Goal: Use online tool/utility: Use online tool/utility

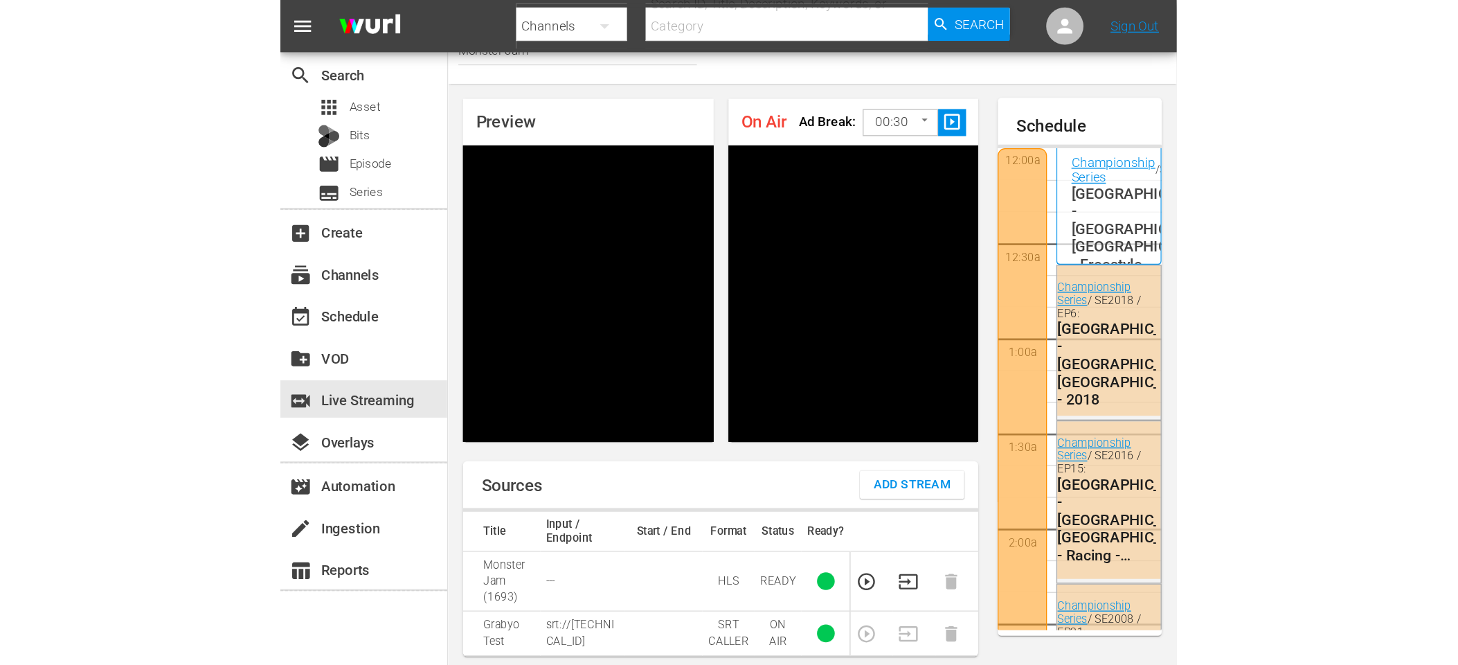
scroll to position [2300, 0]
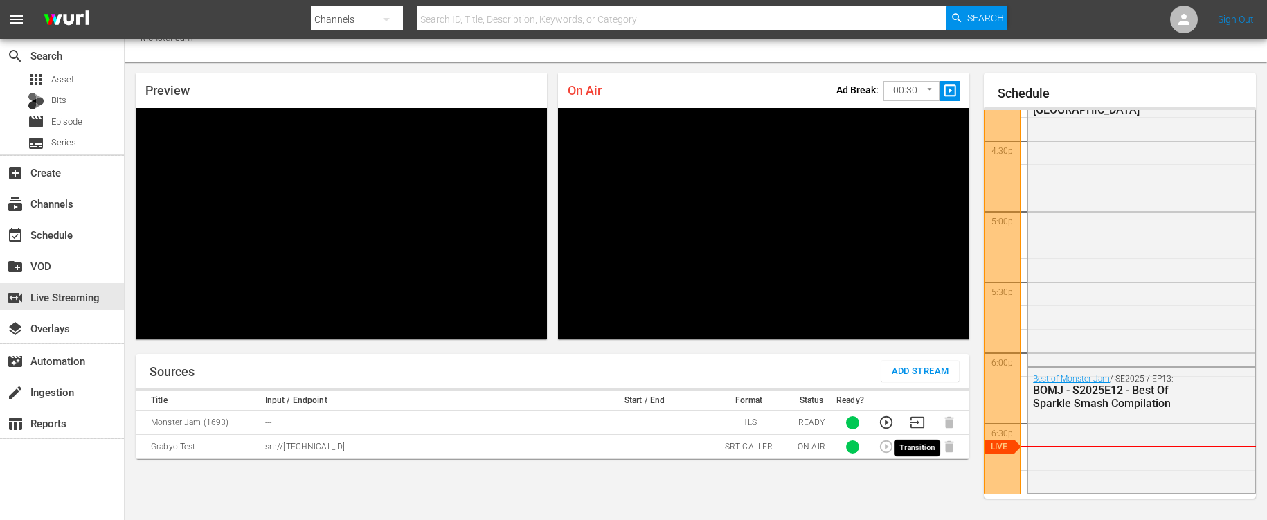
click at [665, 419] on icon "button" at bounding box center [917, 422] width 15 height 15
click at [665, 493] on div "Sources Add Stream Title Input / Endpoint Start / End Format Status Ready? Mons…" at bounding box center [553, 492] width 834 height 277
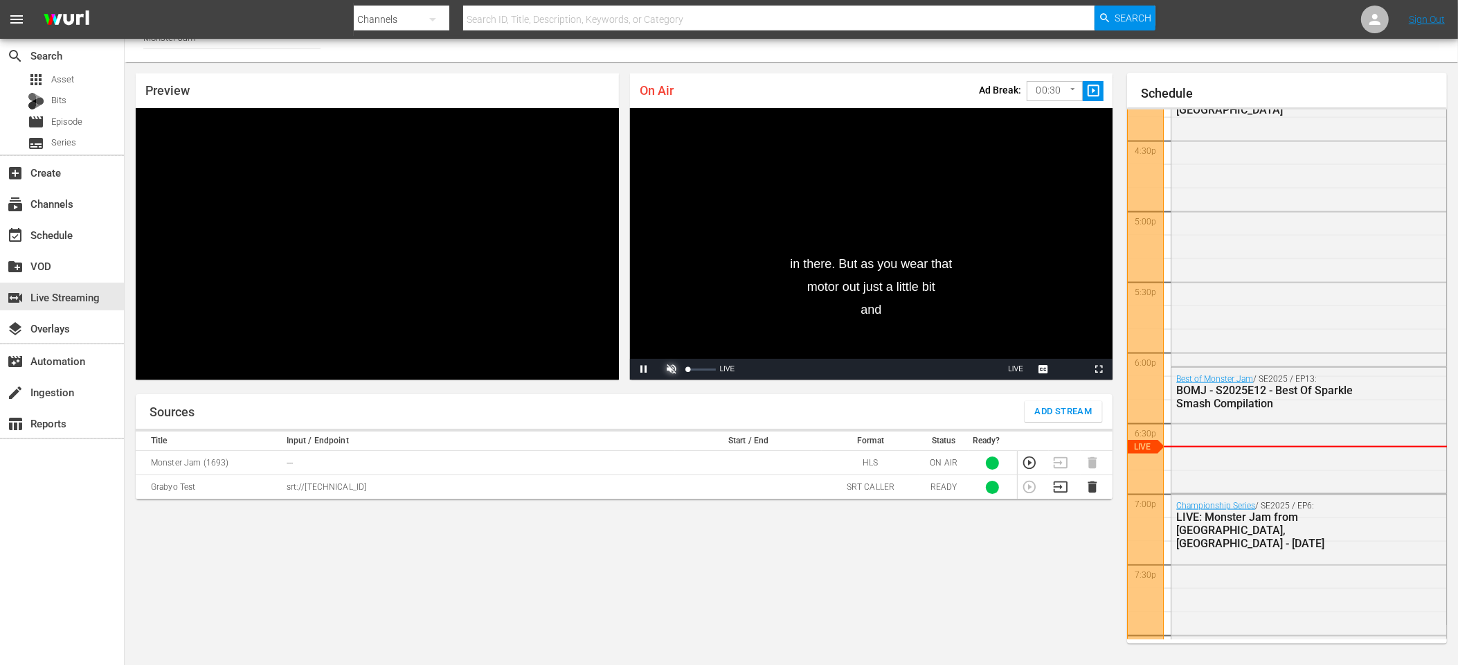
click at [665, 369] on span "Video Player" at bounding box center [672, 369] width 0 height 0
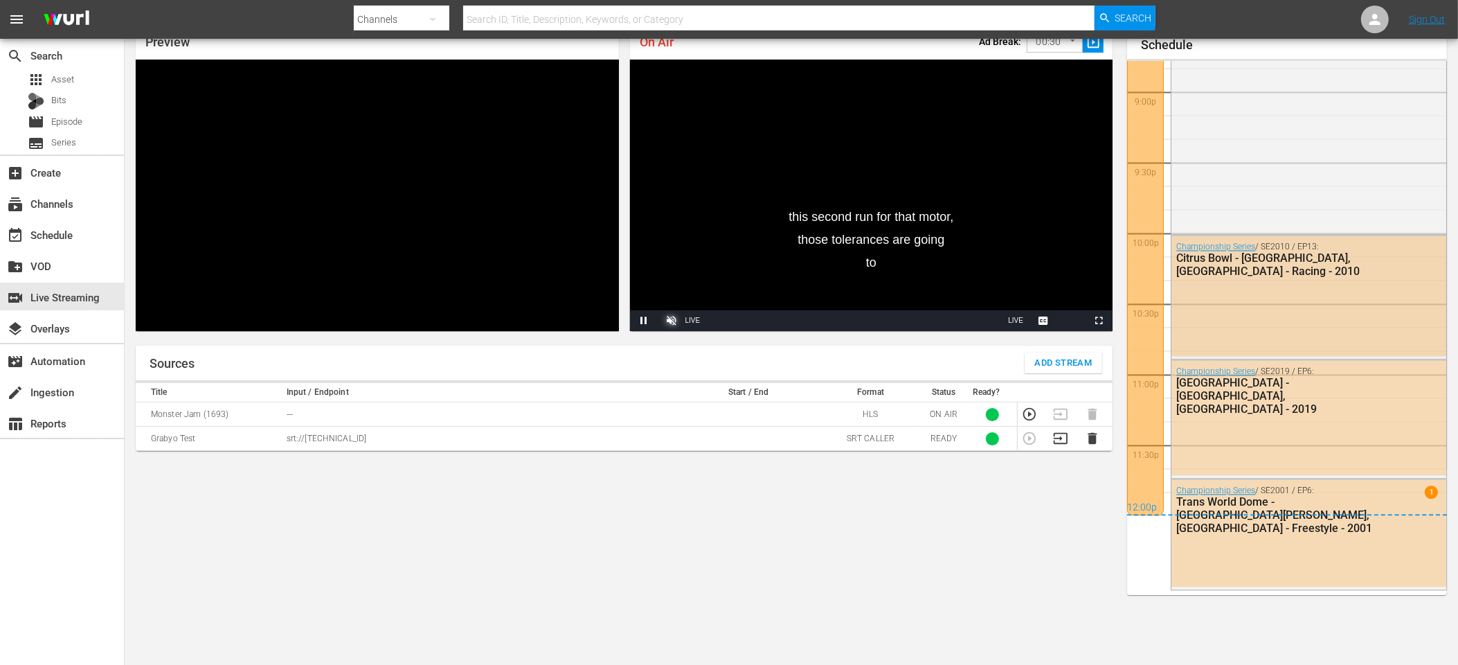
scroll to position [71, 0]
